Goal: Task Accomplishment & Management: Complete application form

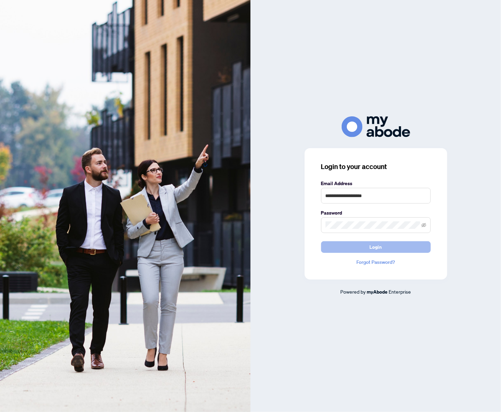
click at [354, 244] on button "Login" at bounding box center [376, 247] width 110 height 12
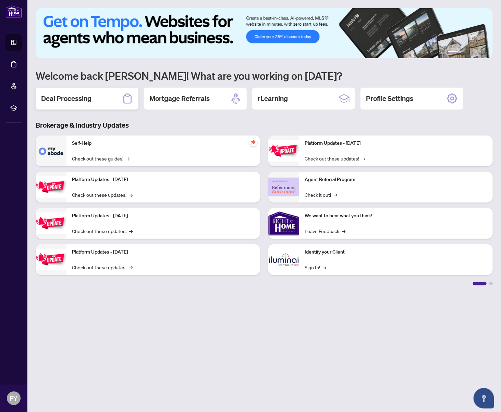
click at [82, 101] on h2 "Deal Processing" at bounding box center [66, 99] width 50 height 10
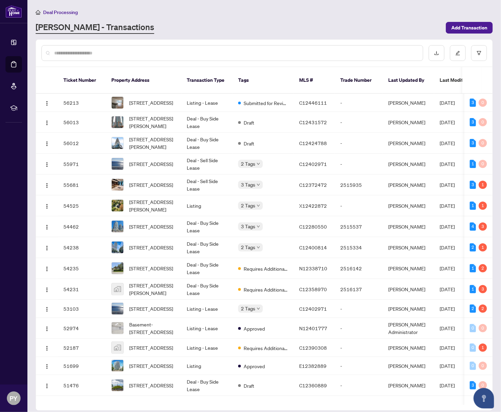
click at [152, 57] on div at bounding box center [231, 53] width 381 height 16
click at [152, 56] on input "text" at bounding box center [235, 53] width 363 height 8
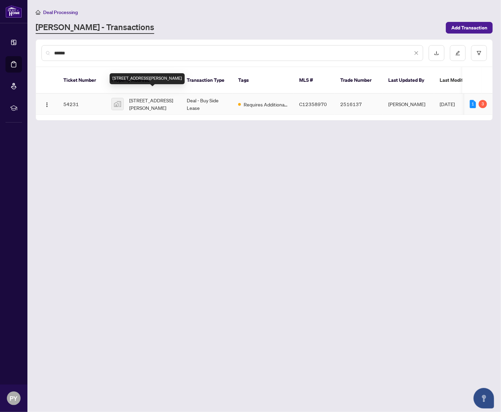
type input "******"
click at [147, 97] on span "[STREET_ADDRESS][PERSON_NAME]" at bounding box center [152, 104] width 47 height 15
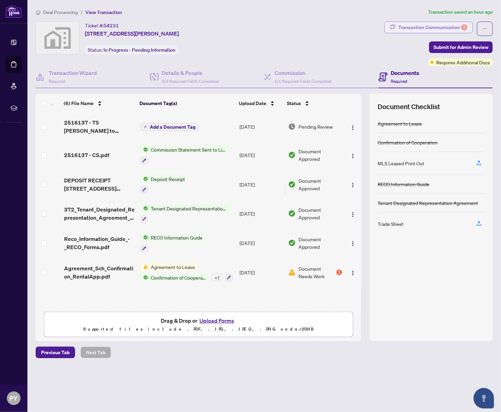
click at [459, 23] on div "Transaction Communication 3" at bounding box center [432, 27] width 69 height 11
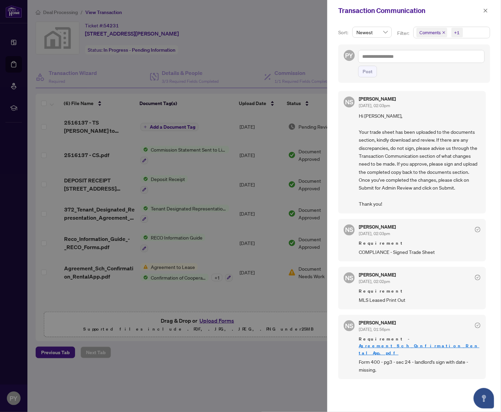
click at [108, 82] on div at bounding box center [250, 206] width 501 height 412
click at [99, 274] on div at bounding box center [250, 206] width 501 height 412
click at [486, 12] on icon "close" at bounding box center [485, 10] width 5 height 5
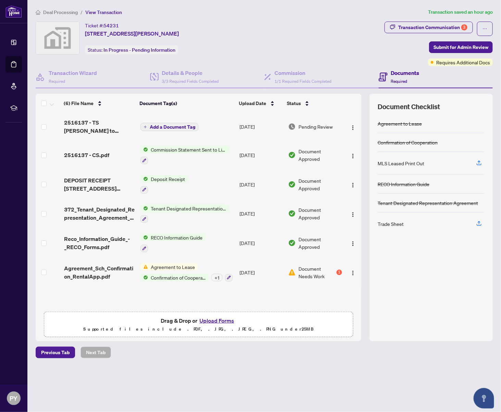
click at [86, 269] on span "Agreement_Sch_Confirmation_RentalApp.pdf" at bounding box center [99, 272] width 71 height 16
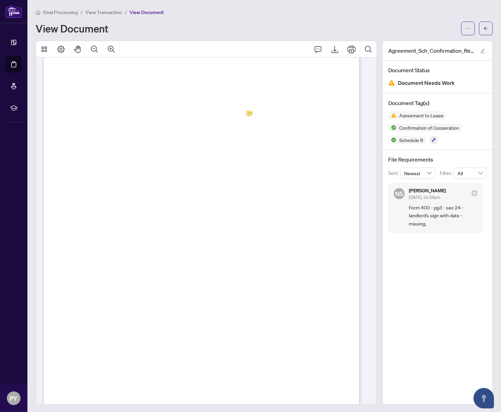
scroll to position [890, 0]
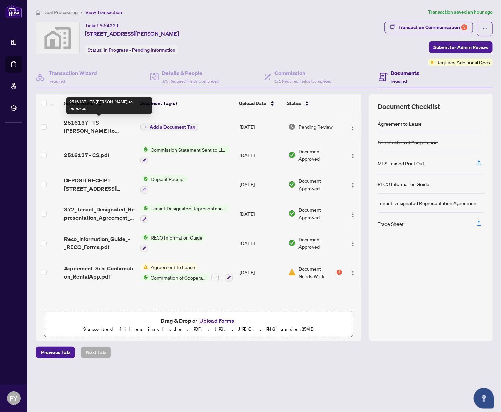
click at [83, 127] on span "2516137 - TS [PERSON_NAME] to review.pdf" at bounding box center [99, 126] width 71 height 16
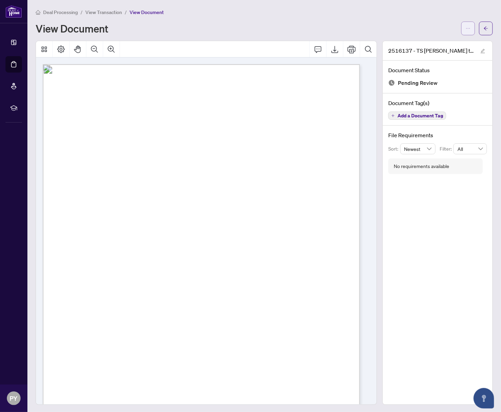
click at [466, 27] on button "button" at bounding box center [468, 29] width 14 height 14
click at [448, 41] on span "Download" at bounding box center [438, 44] width 52 height 8
click at [231, 208] on div "Page 1" at bounding box center [282, 373] width 479 height 619
click at [273, 169] on div "Page 1" at bounding box center [282, 373] width 479 height 619
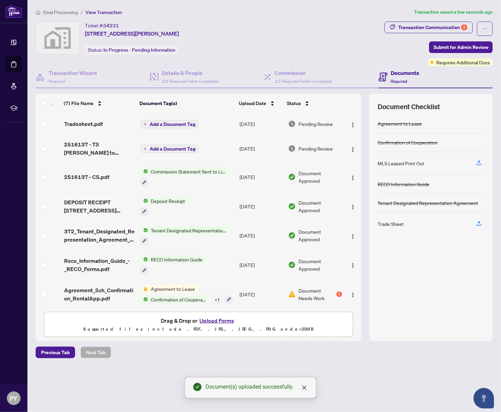
click at [153, 122] on span "Add a Document Tag" at bounding box center [173, 124] width 46 height 5
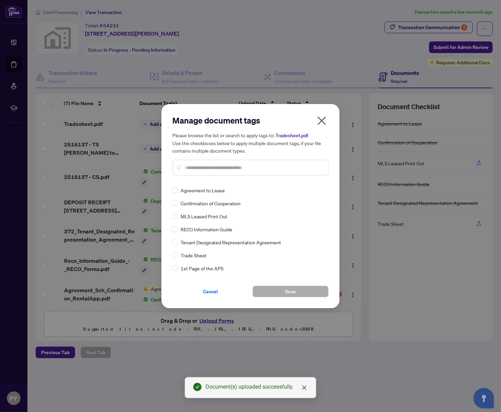
click at [200, 166] on input "text" at bounding box center [254, 168] width 138 height 8
click at [178, 256] on div "Trade Sheet" at bounding box center [248, 256] width 152 height 8
click at [310, 291] on button "Save" at bounding box center [290, 292] width 76 height 12
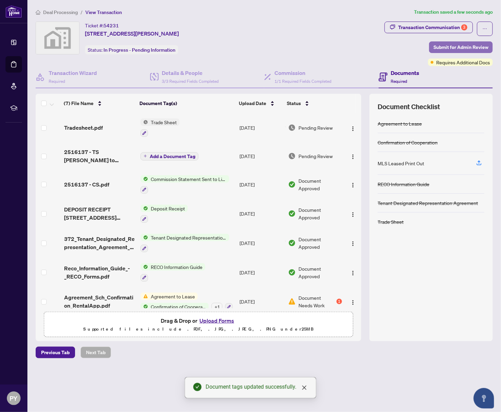
click at [453, 43] on span "Submit for Admin Review" at bounding box center [460, 47] width 55 height 11
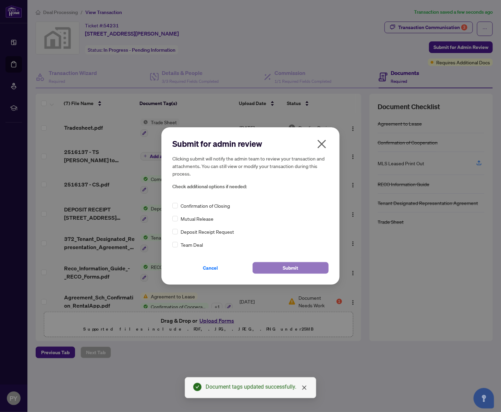
click at [285, 265] on span "Submit" at bounding box center [290, 268] width 15 height 11
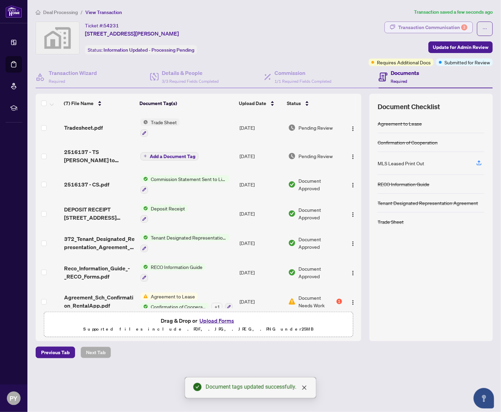
click at [404, 29] on div "Your deal has been submitted! Here’s what happens next: You’ll get email update…" at bounding box center [250, 206] width 501 height 412
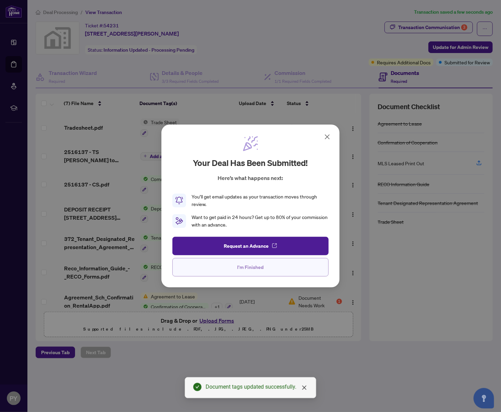
click at [256, 262] on span "I'm Finished" at bounding box center [250, 267] width 26 height 11
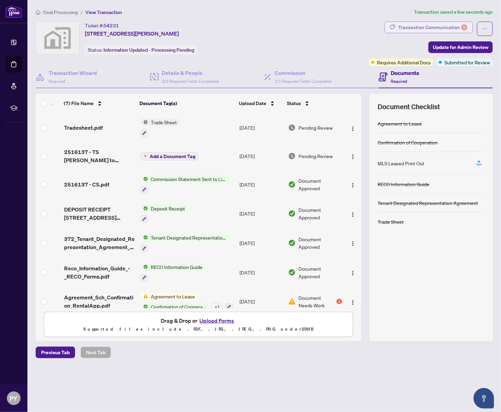
click at [440, 26] on div "Transaction Communication 3" at bounding box center [432, 27] width 69 height 11
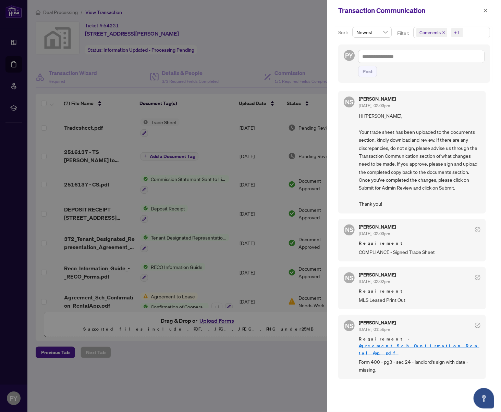
click at [249, 44] on div at bounding box center [250, 206] width 501 height 412
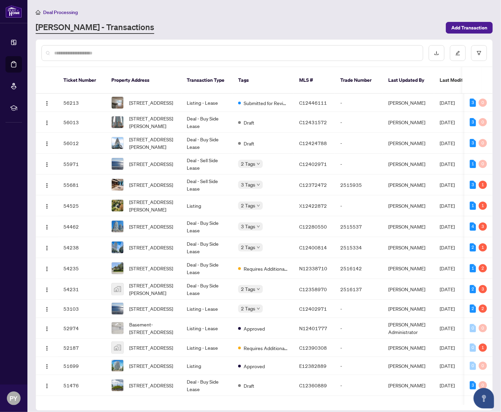
click at [174, 48] on div at bounding box center [231, 53] width 381 height 16
click at [174, 51] on input "text" at bounding box center [235, 53] width 363 height 8
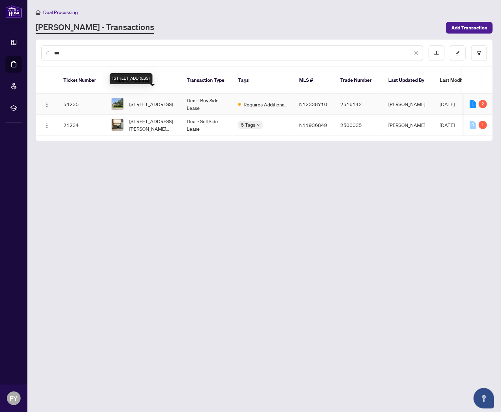
type input "***"
click at [155, 100] on span "[STREET_ADDRESS]" at bounding box center [151, 104] width 44 height 8
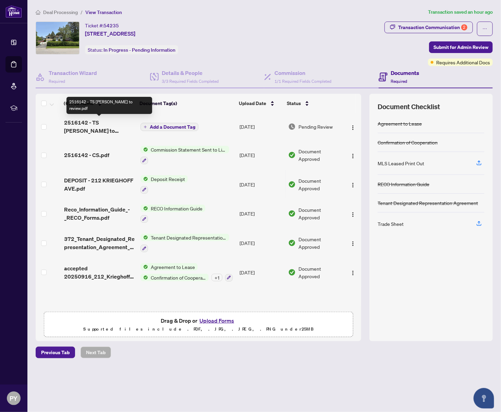
click at [107, 124] on span "2516142 - TS [PERSON_NAME] to review.pdf" at bounding box center [99, 126] width 71 height 16
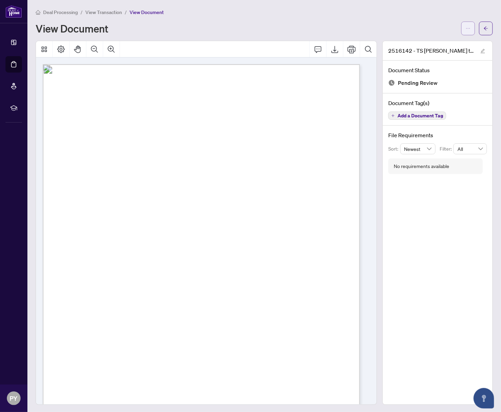
click at [461, 28] on button "button" at bounding box center [468, 29] width 14 height 14
click at [455, 41] on span "Download" at bounding box center [438, 44] width 52 height 8
click at [342, 202] on div "Page 1" at bounding box center [282, 373] width 479 height 619
click at [285, 106] on div "Page 1" at bounding box center [282, 373] width 479 height 619
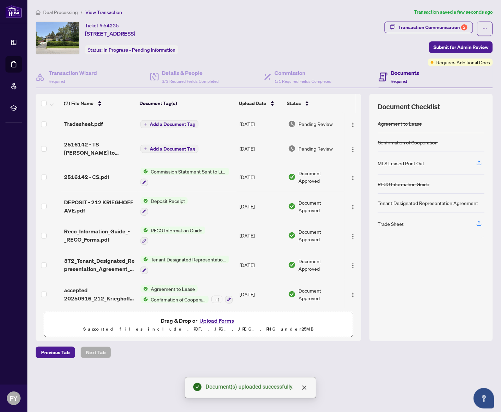
click at [173, 120] on button "Add a Document Tag" at bounding box center [169, 124] width 58 height 8
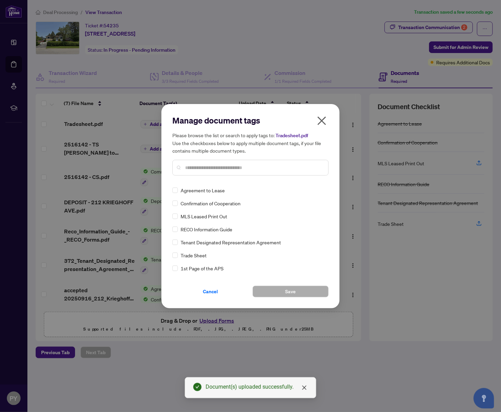
click at [214, 178] on div "Manage document tags Please browse the list or search to apply tags to: Tradesh…" at bounding box center [250, 148] width 156 height 66
click at [290, 291] on span "Save" at bounding box center [290, 291] width 11 height 11
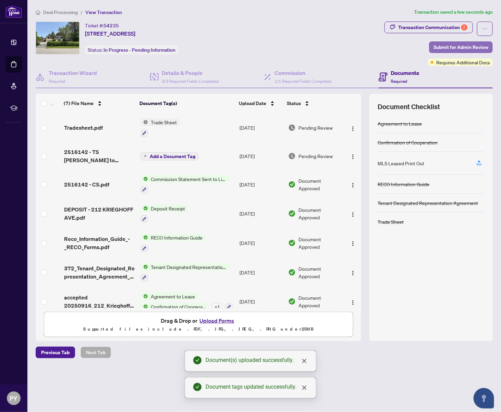
click at [460, 45] on span "Submit for Admin Review" at bounding box center [460, 47] width 55 height 11
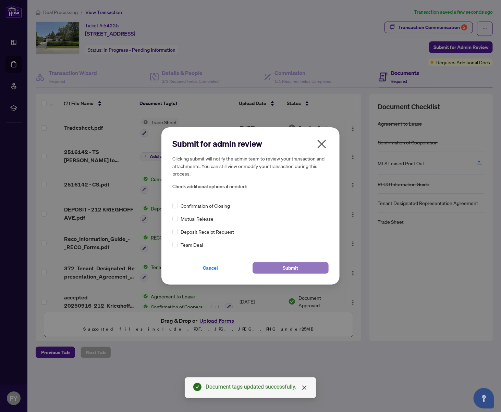
click at [267, 264] on button "Submit" at bounding box center [290, 268] width 76 height 12
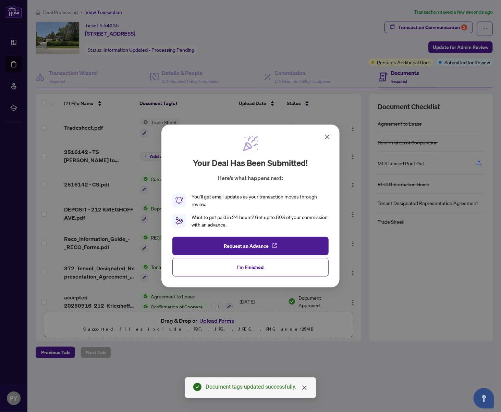
click at [265, 264] on button "I'm Finished" at bounding box center [250, 267] width 156 height 18
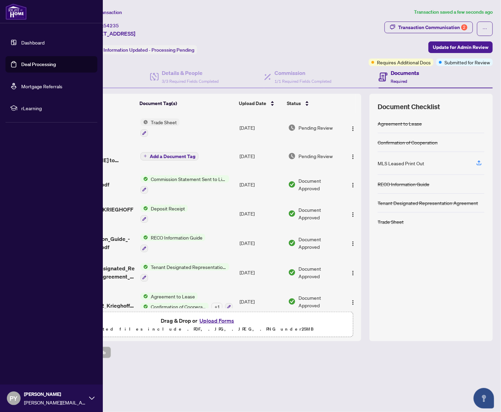
click at [12, 15] on img at bounding box center [15, 11] width 21 height 16
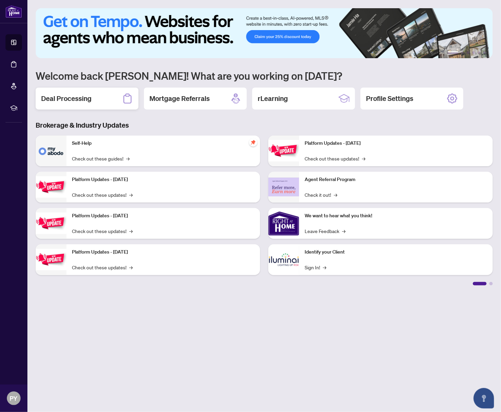
click at [90, 100] on h2 "Deal Processing" at bounding box center [66, 99] width 50 height 10
